Goal: Complete application form

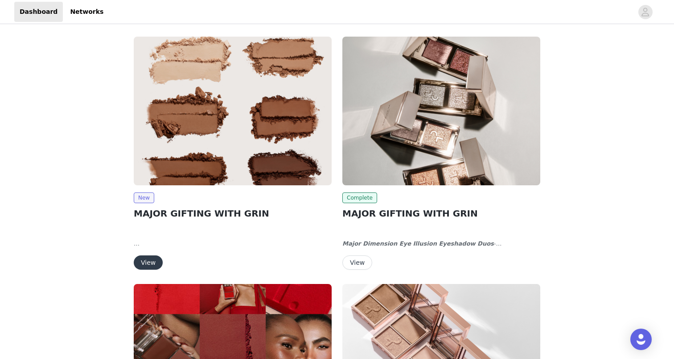
click at [159, 262] on button "View" at bounding box center [148, 262] width 29 height 14
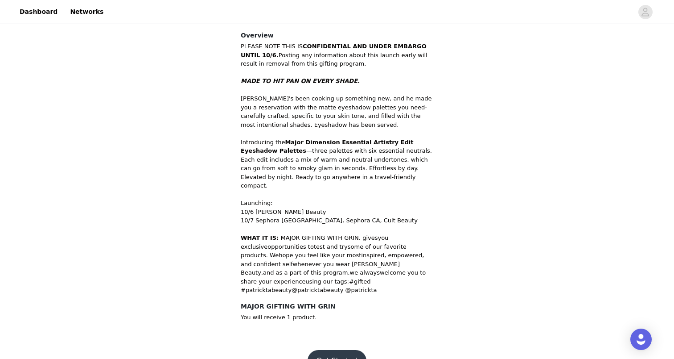
scroll to position [266, 0]
click at [329, 350] on button "Get Started" at bounding box center [337, 360] width 59 height 21
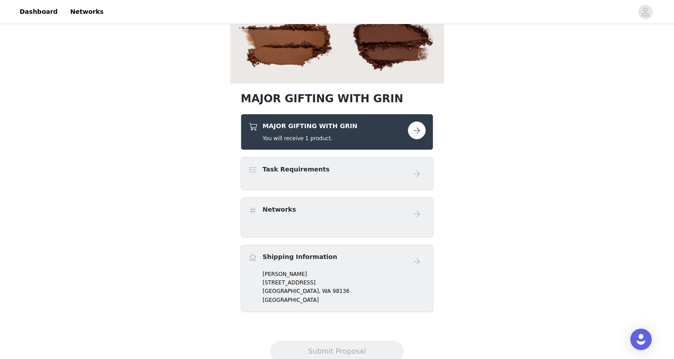
scroll to position [164, 0]
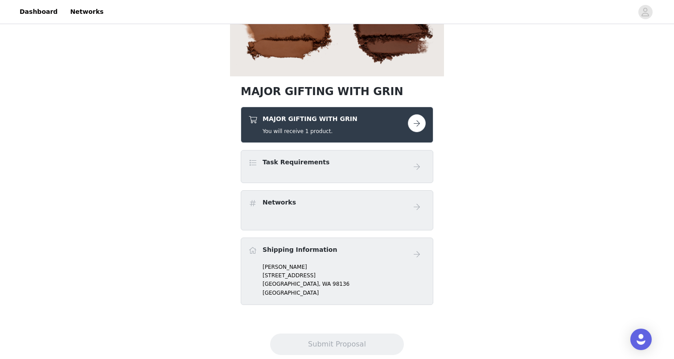
click at [412, 121] on button "button" at bounding box center [417, 123] width 18 height 18
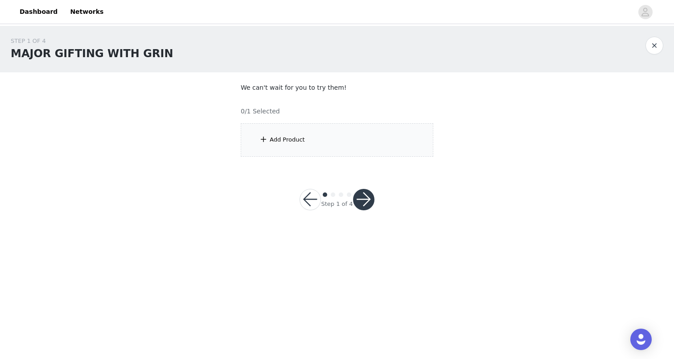
click at [390, 126] on div "Add Product" at bounding box center [337, 139] width 193 height 33
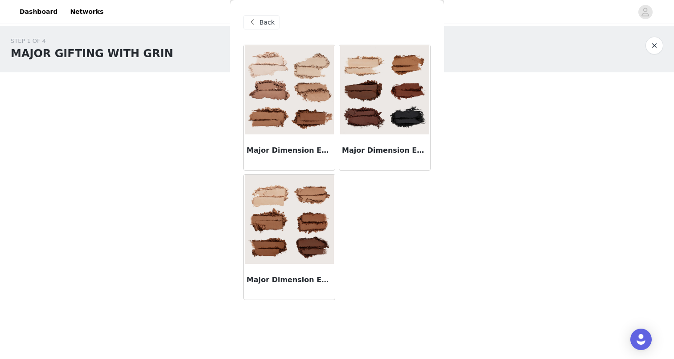
click at [382, 150] on h3 "Major Dimension Essential Artistry Edit Eyeshadow Palette - Deep" at bounding box center [385, 150] width 86 height 11
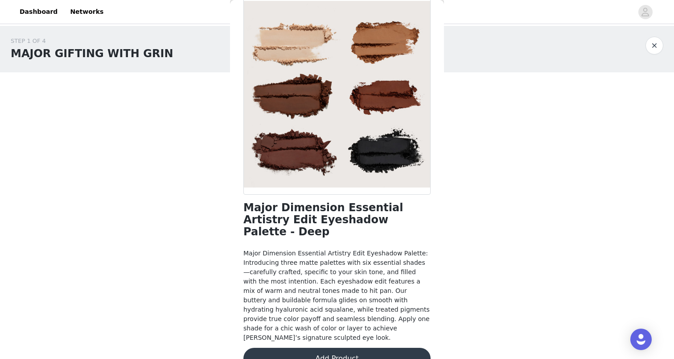
scroll to position [50, 0]
click at [330, 348] on button "Add Product" at bounding box center [337, 358] width 187 height 21
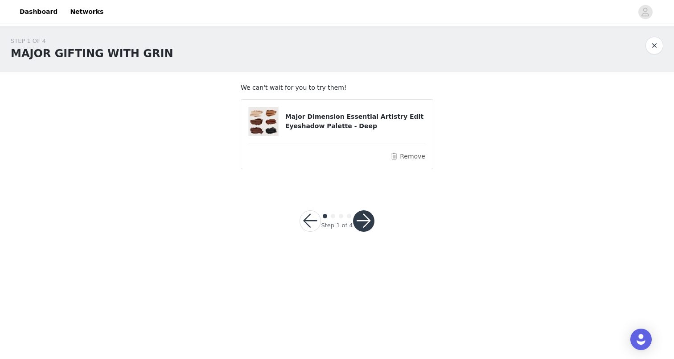
click at [364, 218] on button "button" at bounding box center [363, 220] width 21 height 21
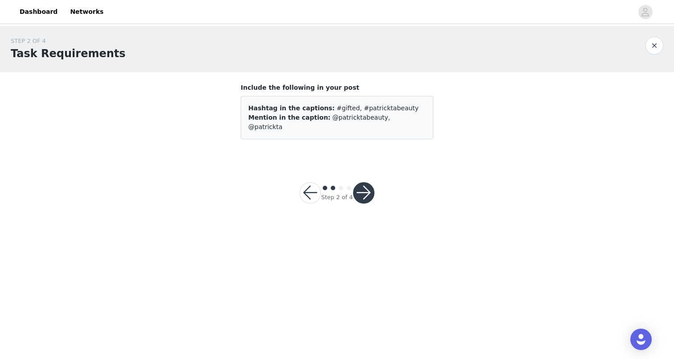
click at [362, 182] on button "button" at bounding box center [363, 192] width 21 height 21
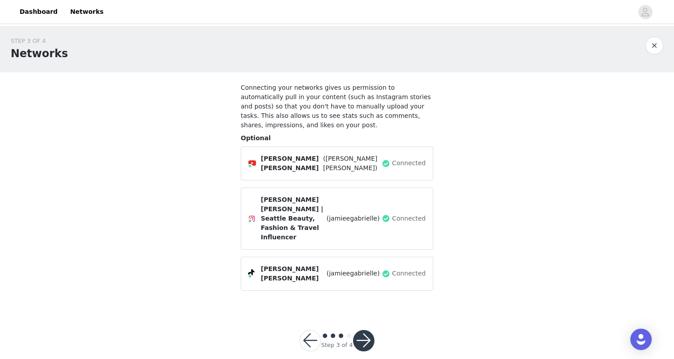
click at [361, 330] on button "button" at bounding box center [363, 340] width 21 height 21
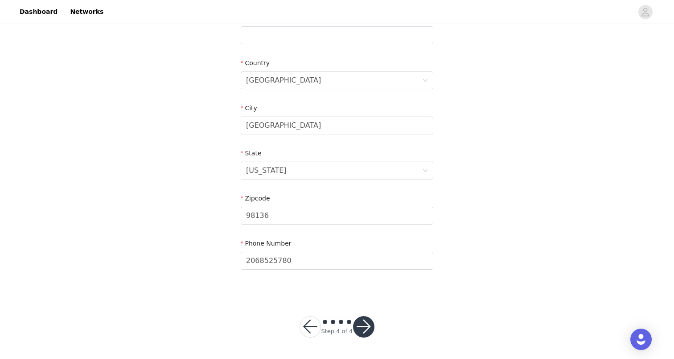
scroll to position [249, 0]
click at [364, 318] on button "button" at bounding box center [363, 326] width 21 height 21
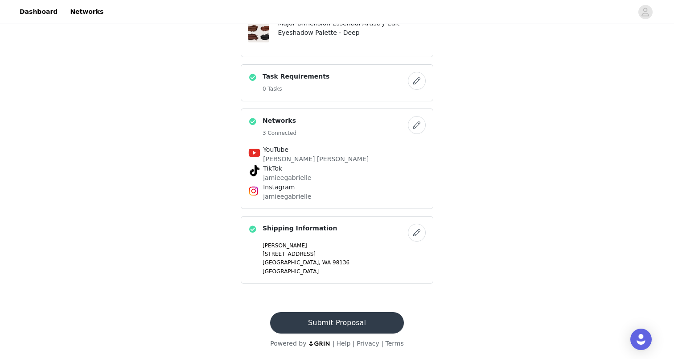
click at [367, 316] on button "Submit Proposal" at bounding box center [336, 322] width 133 height 21
